Goal: Check status: Check status

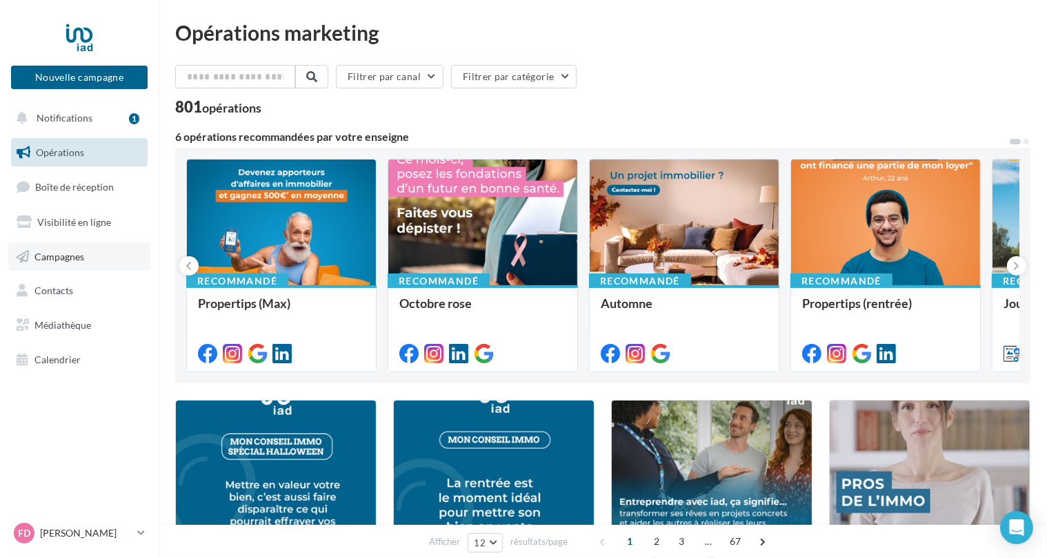
click at [72, 253] on span "Campagnes" at bounding box center [59, 256] width 50 height 12
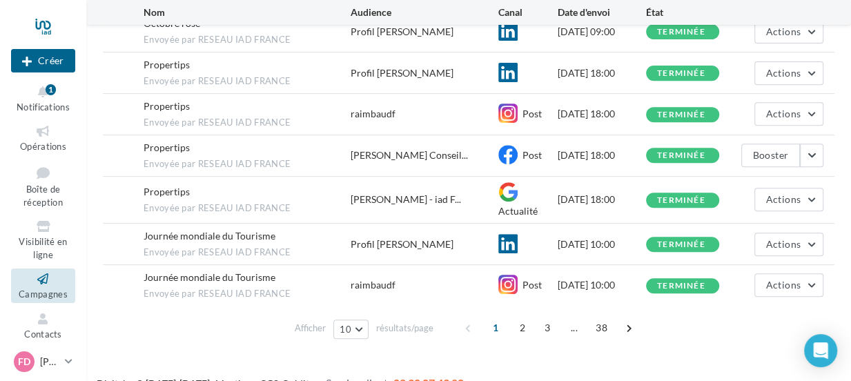
scroll to position [333, 0]
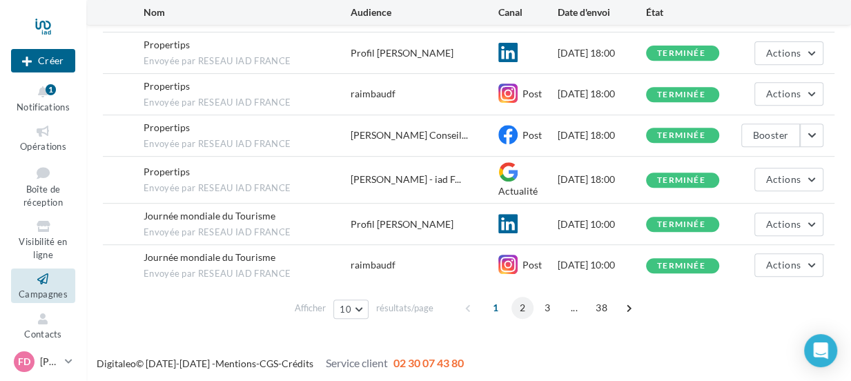
click at [523, 303] on span "2" at bounding box center [522, 308] width 22 height 22
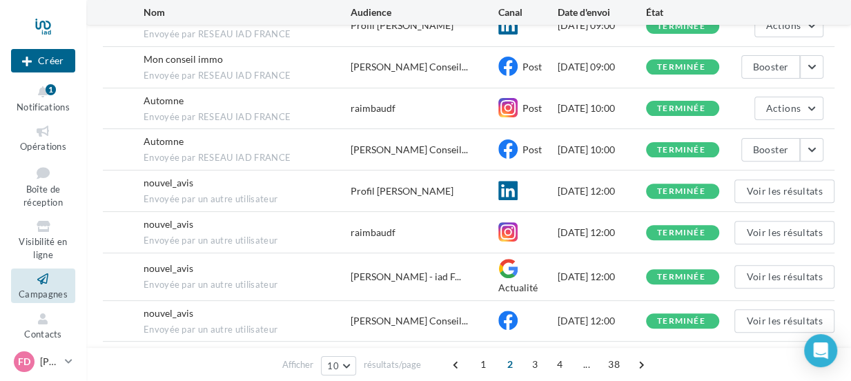
scroll to position [264, 0]
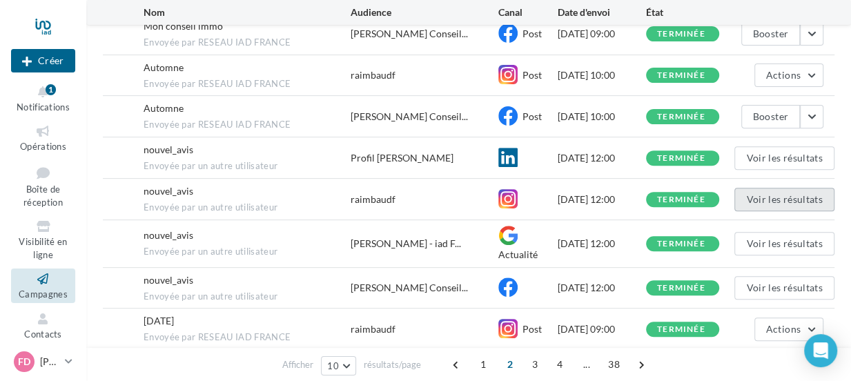
click at [779, 193] on button "Voir les résultats" at bounding box center [783, 199] width 99 height 23
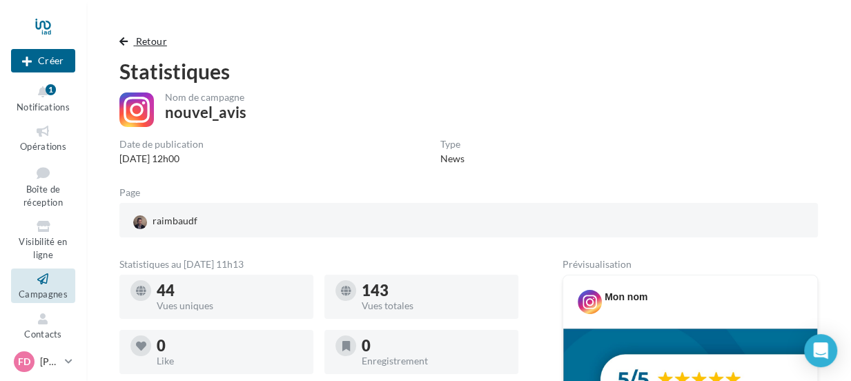
click at [124, 44] on span "button" at bounding box center [123, 42] width 8 height 10
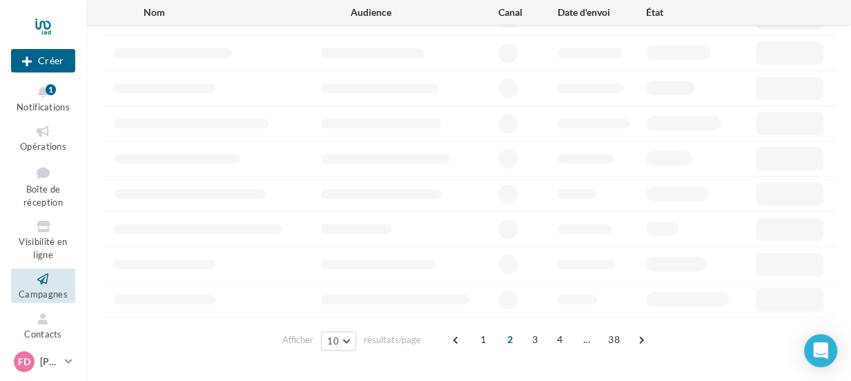
scroll to position [277, 0]
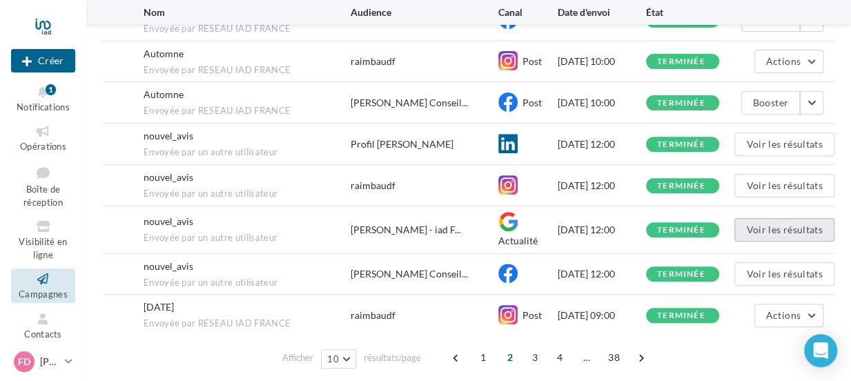
click at [758, 226] on button "Voir les résultats" at bounding box center [783, 229] width 99 height 23
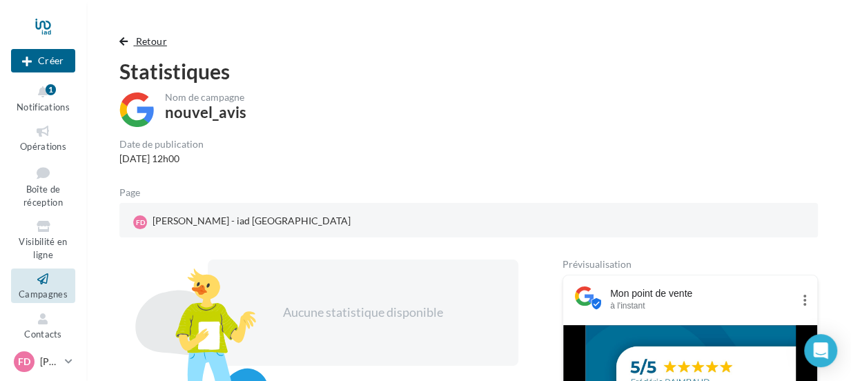
click at [121, 43] on span "button" at bounding box center [123, 42] width 8 height 10
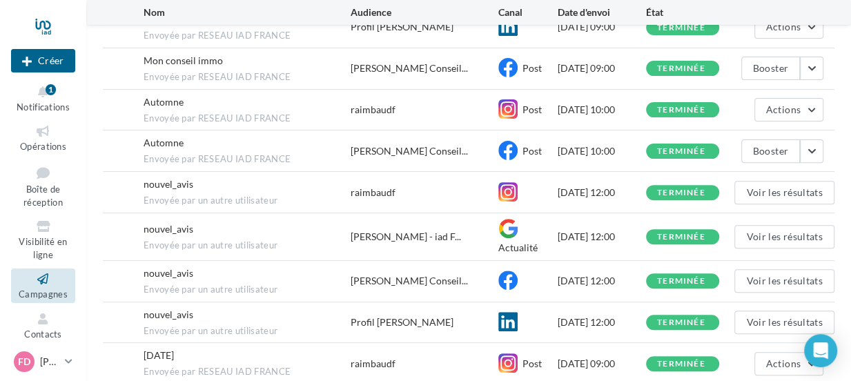
scroll to position [291, 0]
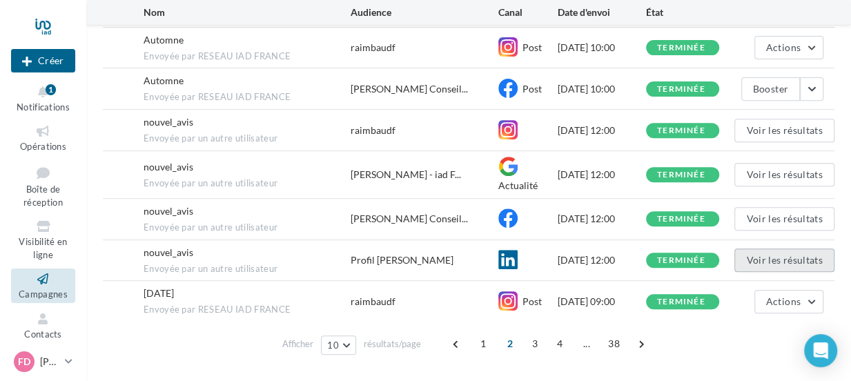
click at [789, 262] on button "Voir les résultats" at bounding box center [783, 259] width 99 height 23
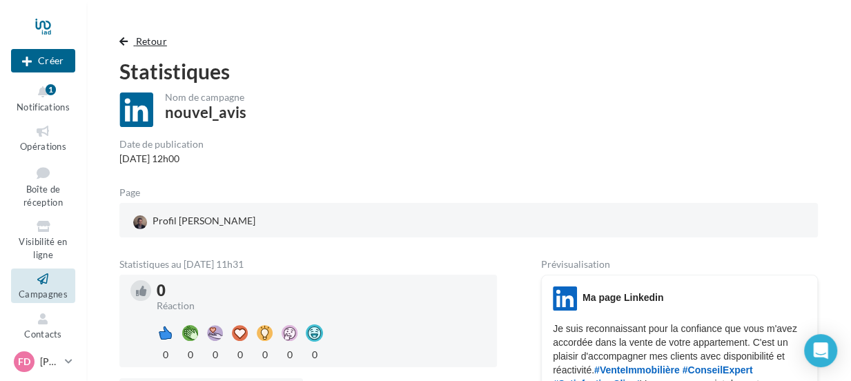
click at [123, 42] on span "button" at bounding box center [123, 42] width 8 height 10
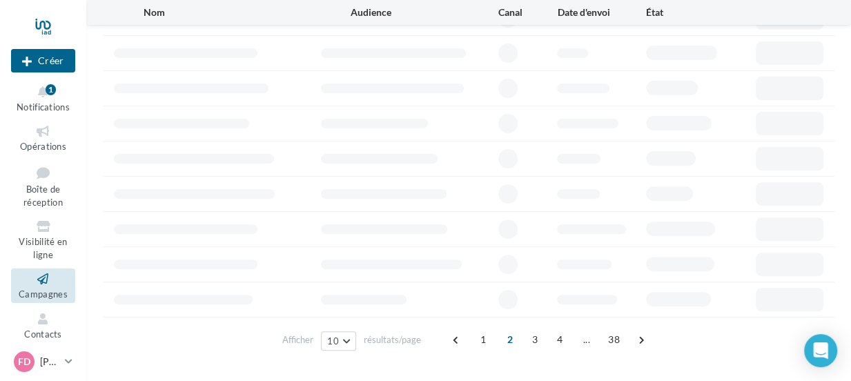
scroll to position [305, 0]
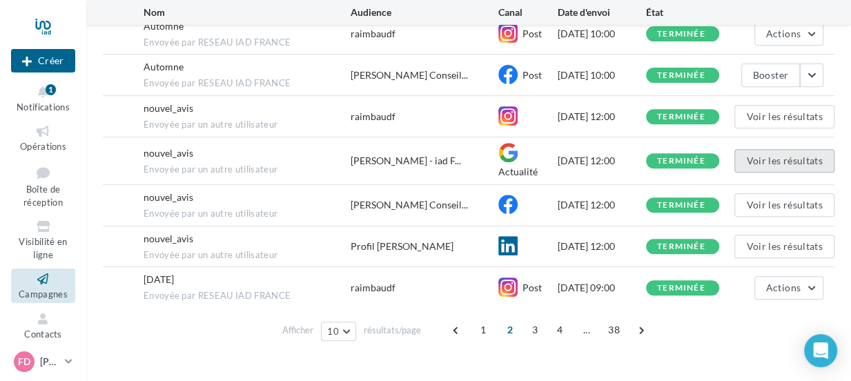
click at [769, 152] on button "Voir les résultats" at bounding box center [783, 160] width 99 height 23
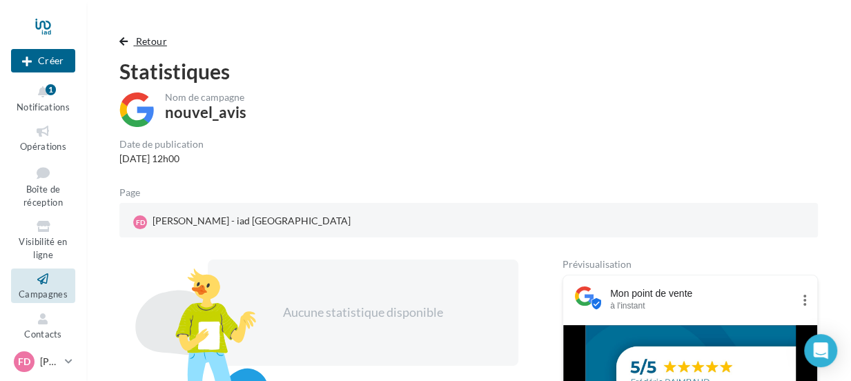
click at [119, 41] on span "button" at bounding box center [123, 42] width 8 height 10
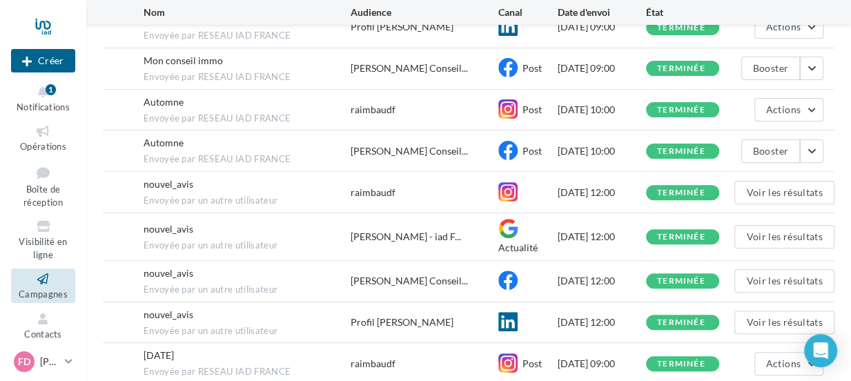
scroll to position [319, 0]
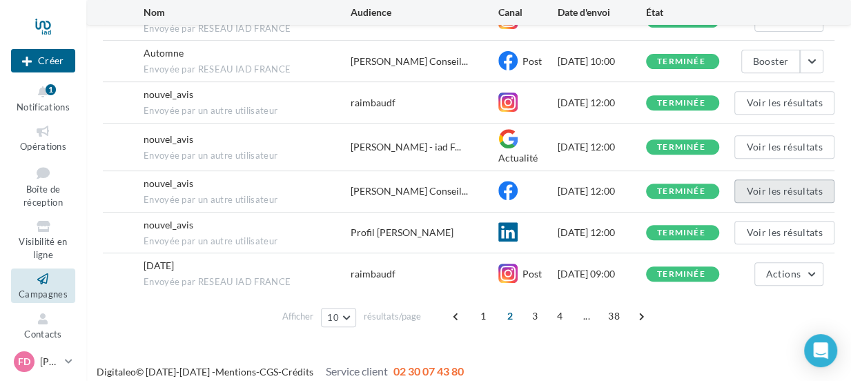
click at [779, 188] on button "Voir les résultats" at bounding box center [783, 190] width 99 height 23
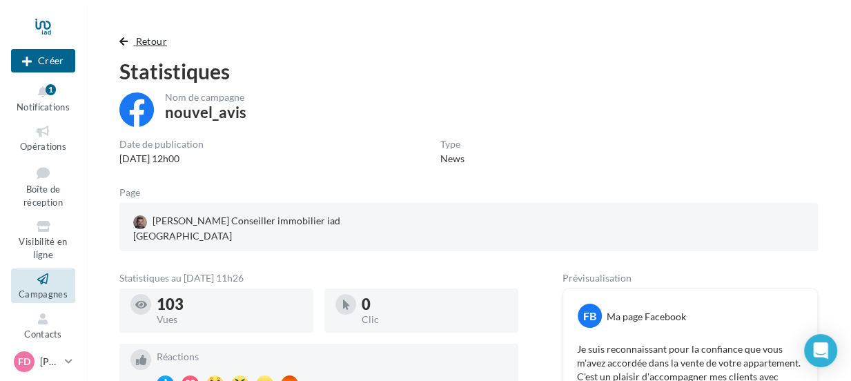
click at [126, 43] on span "button" at bounding box center [123, 42] width 8 height 10
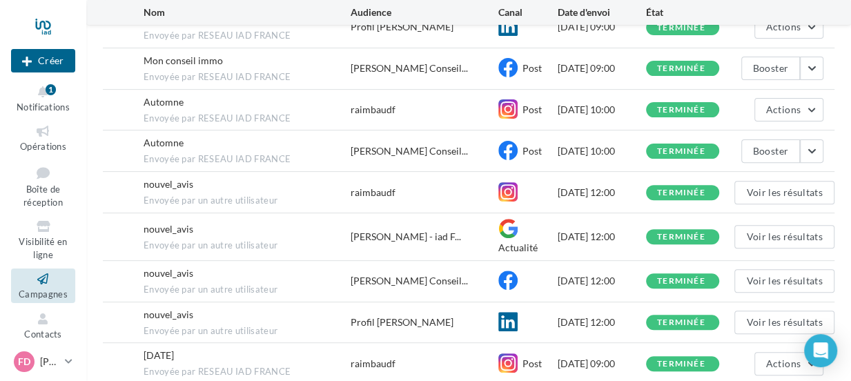
scroll to position [326, 0]
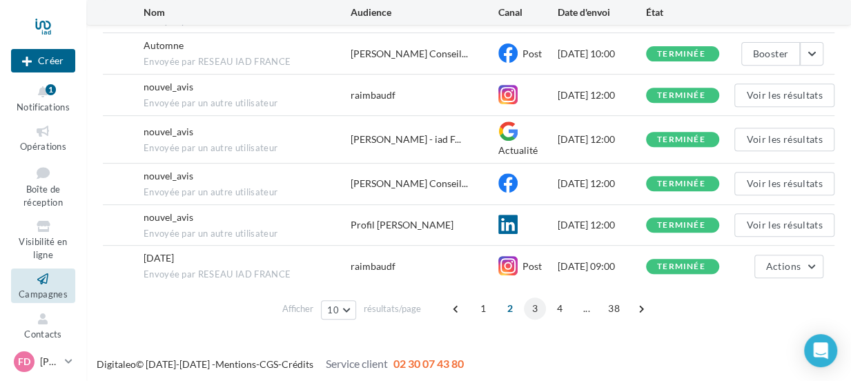
click at [529, 308] on span "3" at bounding box center [535, 308] width 22 height 22
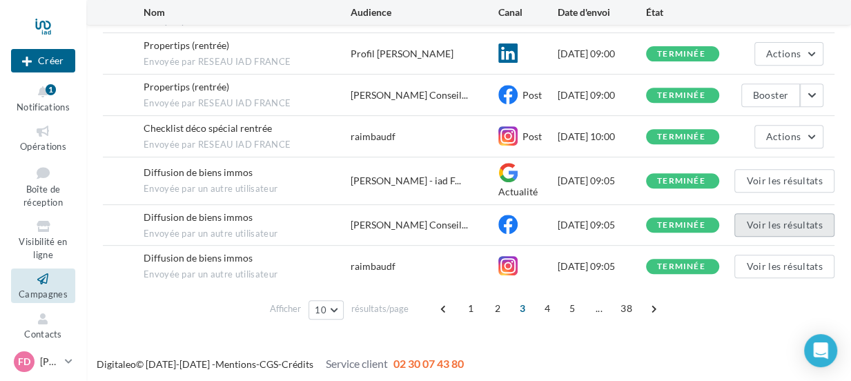
click at [762, 222] on button "Voir les résultats" at bounding box center [783, 224] width 99 height 23
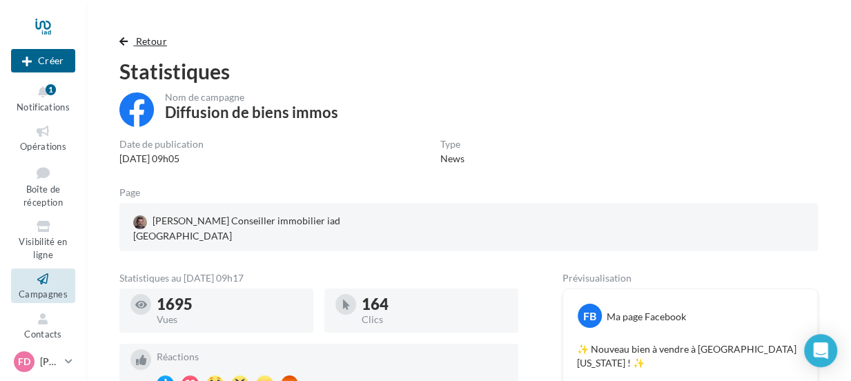
click at [150, 44] on span "Retour" at bounding box center [151, 41] width 31 height 12
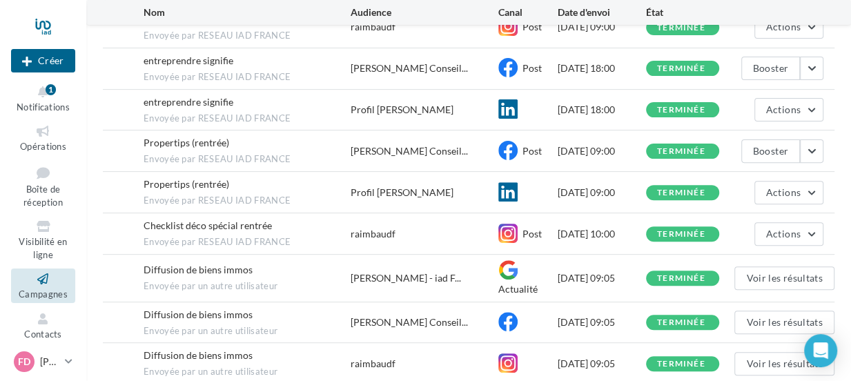
scroll to position [326, 0]
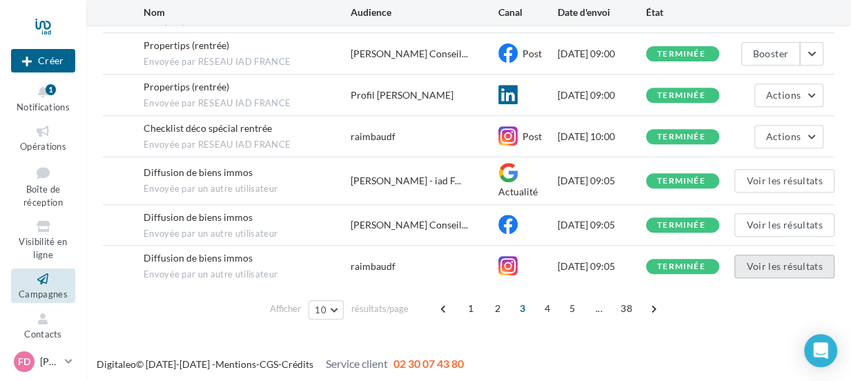
click at [802, 260] on button "Voir les résultats" at bounding box center [783, 266] width 99 height 23
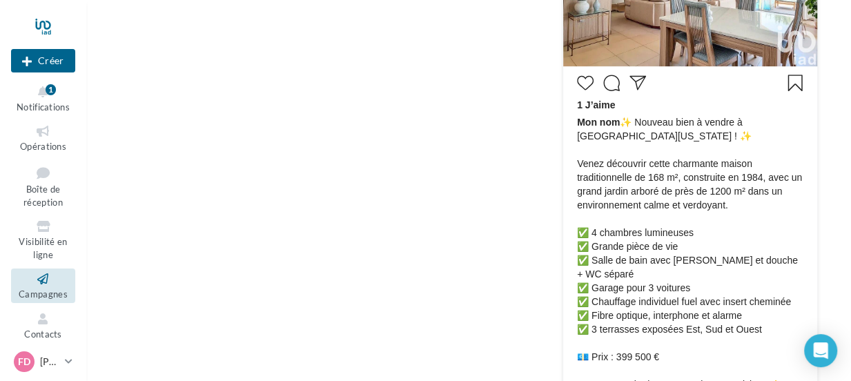
scroll to position [439, 0]
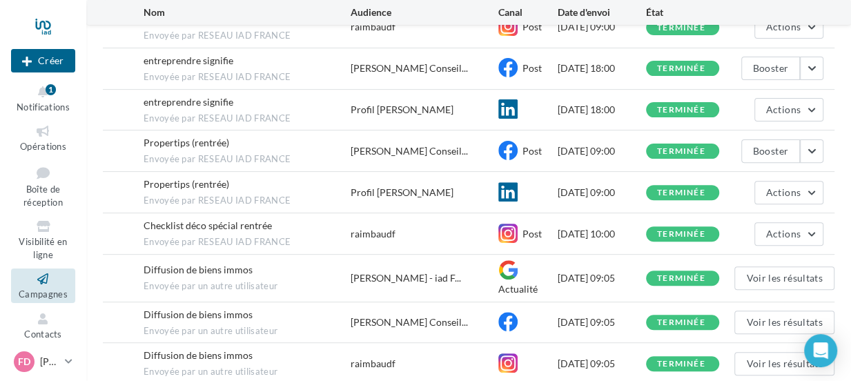
scroll to position [326, 0]
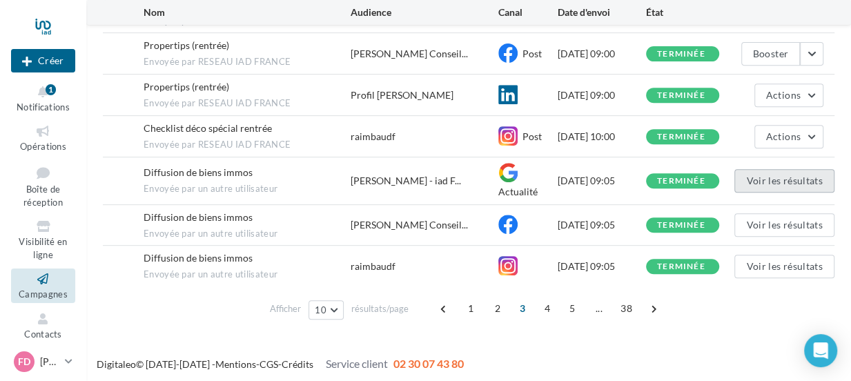
click at [780, 177] on button "Voir les résultats" at bounding box center [783, 180] width 99 height 23
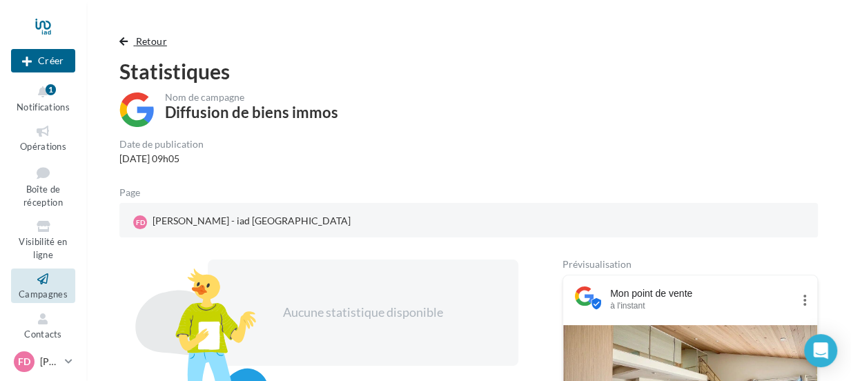
click at [150, 43] on span "Retour" at bounding box center [151, 41] width 31 height 12
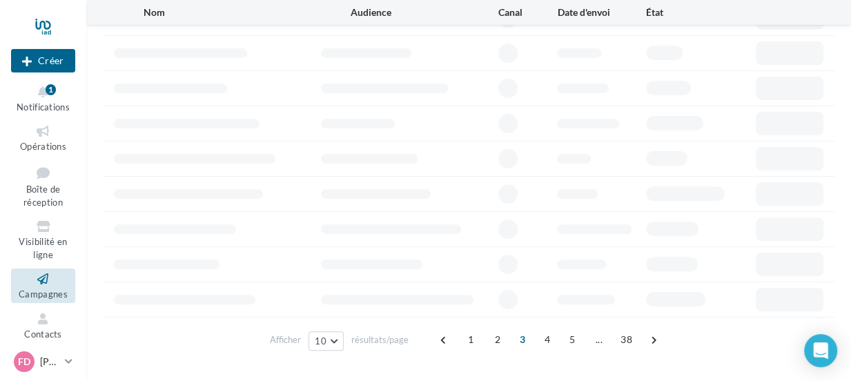
scroll to position [326, 0]
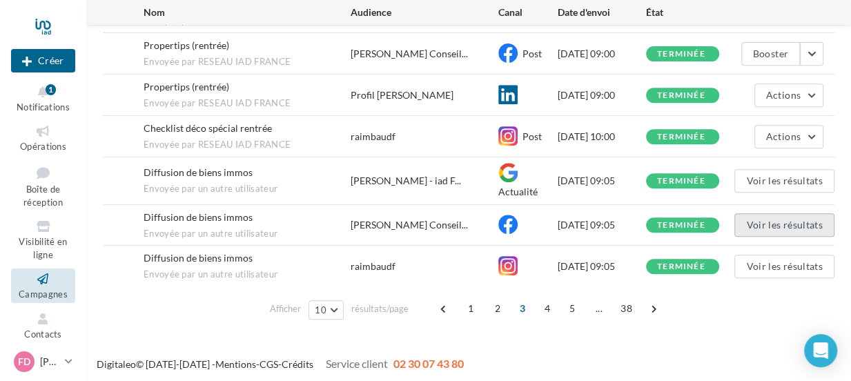
click at [780, 222] on button "Voir les résultats" at bounding box center [783, 224] width 99 height 23
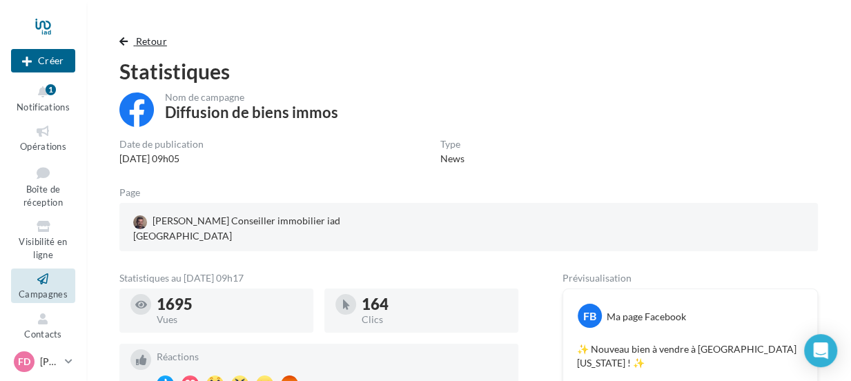
click at [138, 42] on span "Retour" at bounding box center [151, 41] width 31 height 12
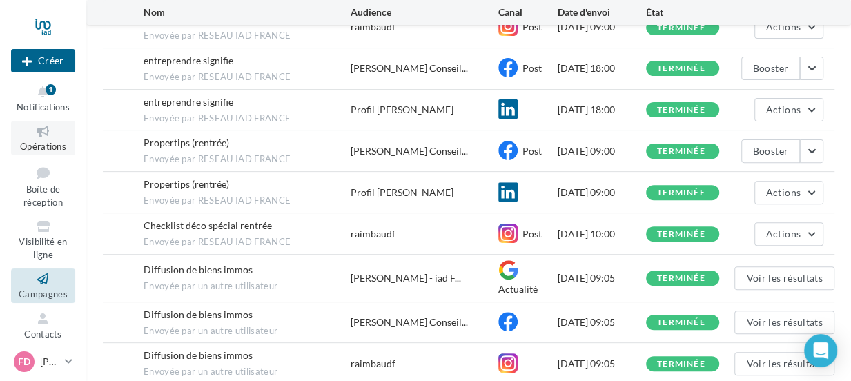
scroll to position [326, 0]
